Goal: Book appointment/travel/reservation

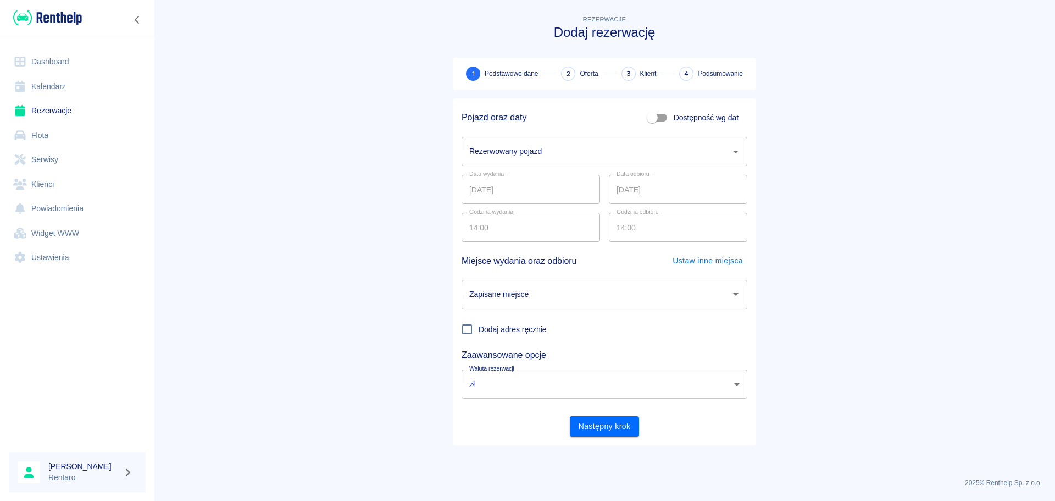
click at [650, 120] on input "Dostępność wg dat" at bounding box center [652, 117] width 63 height 21
checkbox input "true"
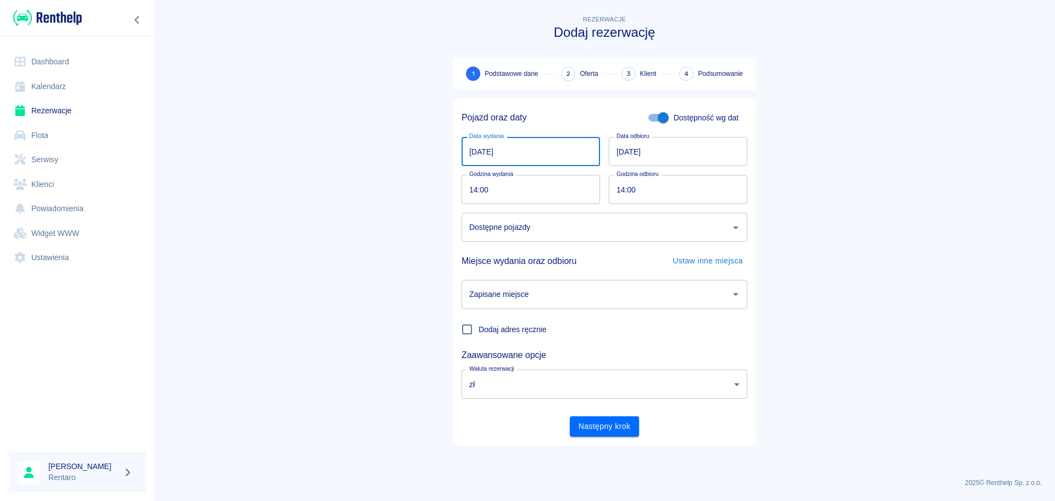
click at [504, 149] on input "[DATE]" at bounding box center [531, 151] width 138 height 29
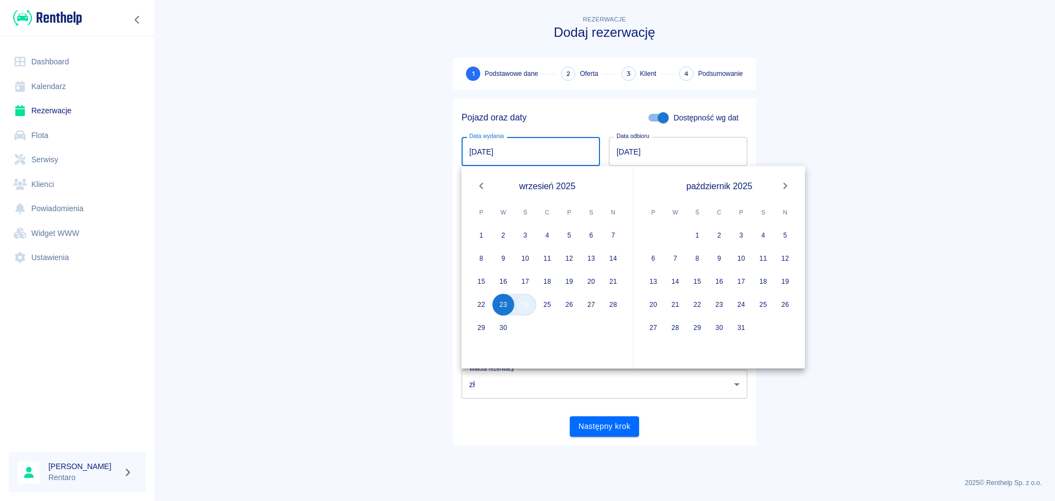
click at [530, 309] on button "24" at bounding box center [525, 304] width 22 height 22
type input "[DATE]"
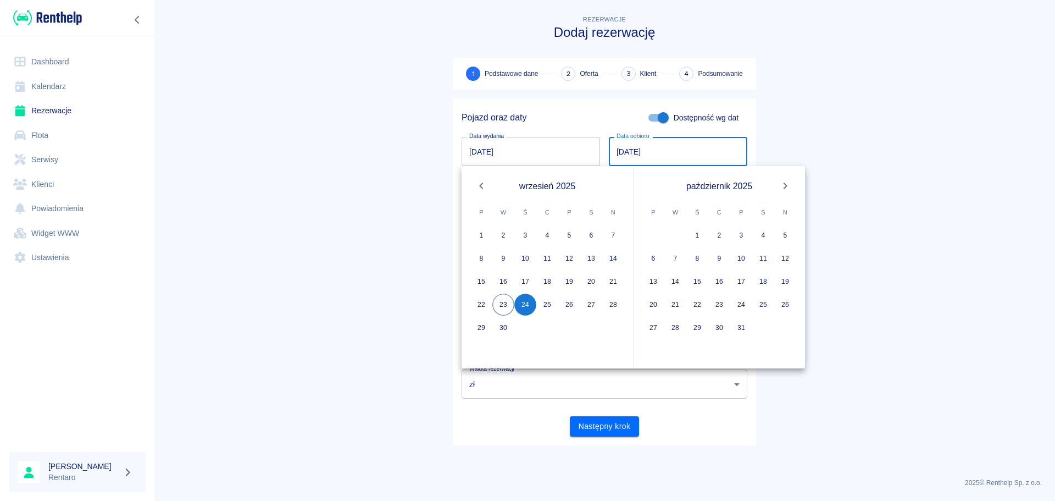
click at [387, 171] on main "Rezerwacje Dodaj rezerwację 1 Podstawowe dane 2 Oferta 3 Klient 4 Podsumowanie …" at bounding box center [604, 241] width 901 height 456
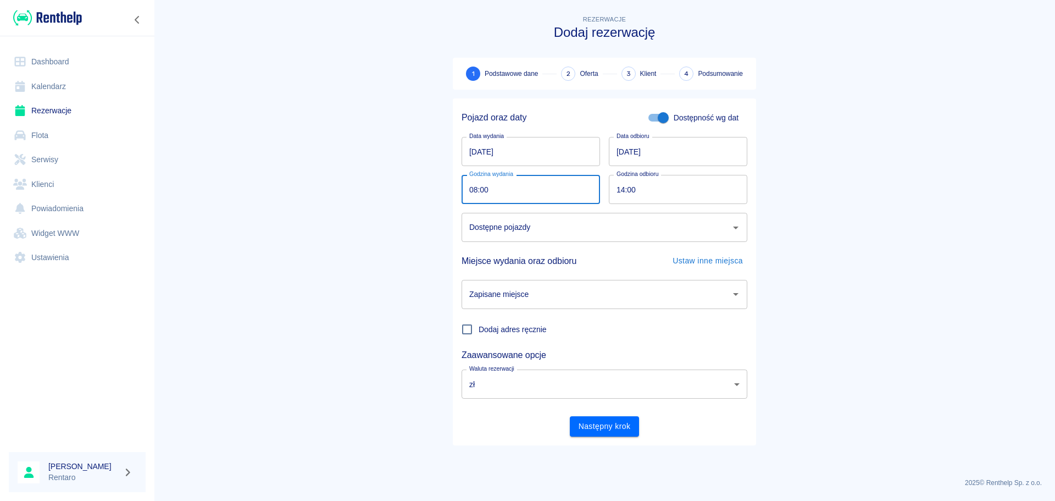
type input "08:00"
click at [621, 154] on input "[DATE]" at bounding box center [678, 151] width 138 height 29
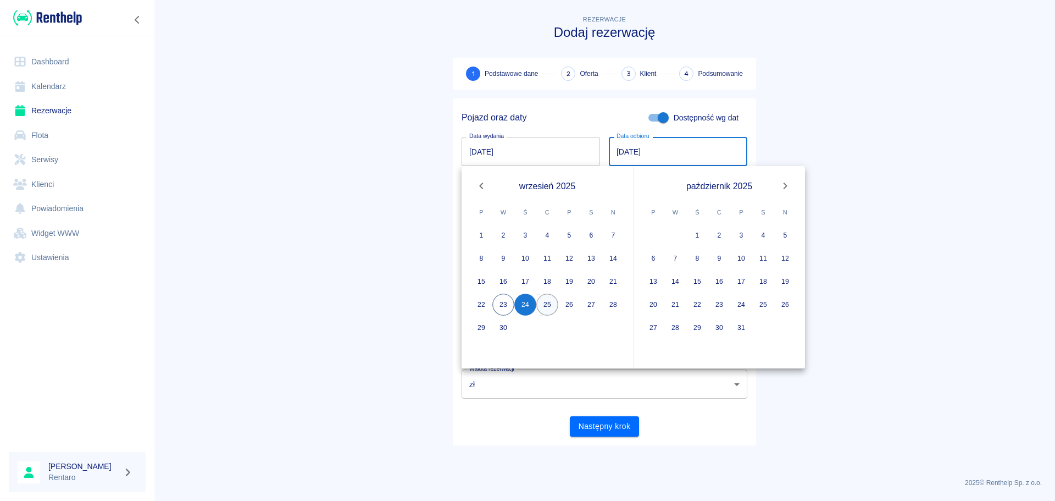
click at [547, 305] on button "25" at bounding box center [547, 304] width 22 height 22
type input "[DATE]"
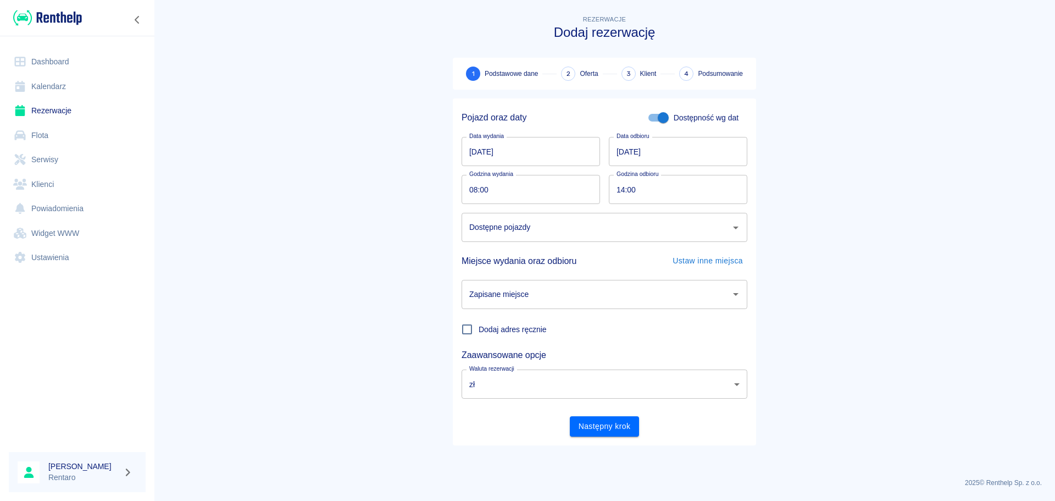
click at [581, 231] on input "Dostępne pojazdy" at bounding box center [596, 227] width 259 height 19
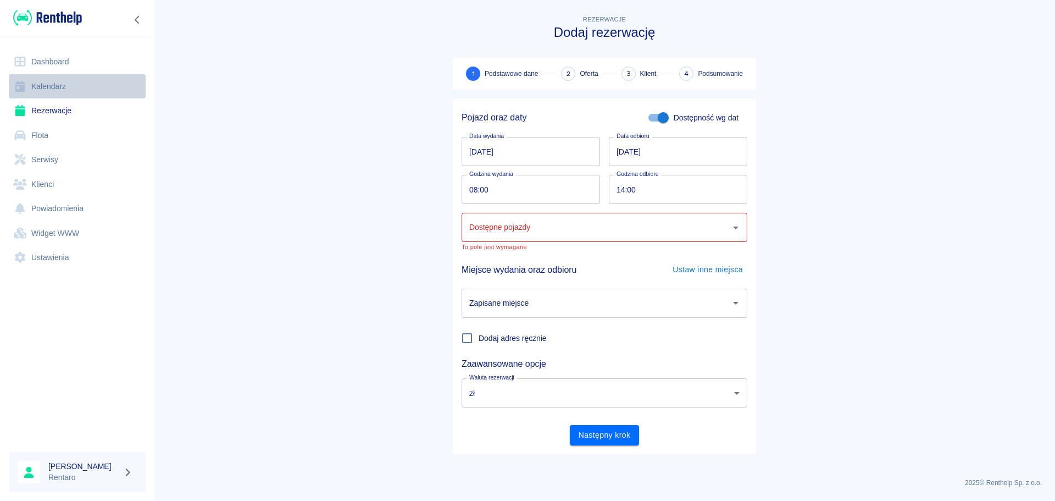
click at [47, 89] on link "Kalendarz" at bounding box center [77, 86] width 137 height 25
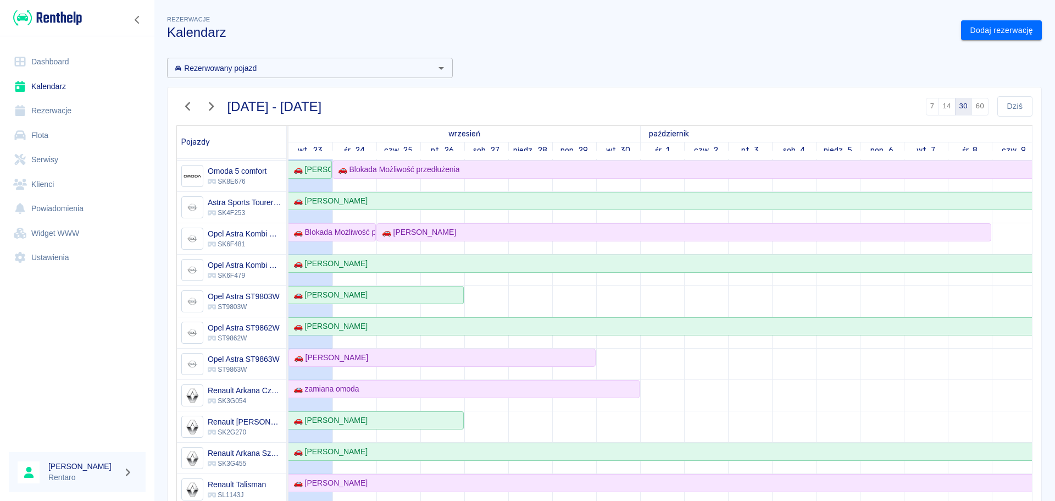
scroll to position [110, 0]
